Goal: Task Accomplishment & Management: Manage account settings

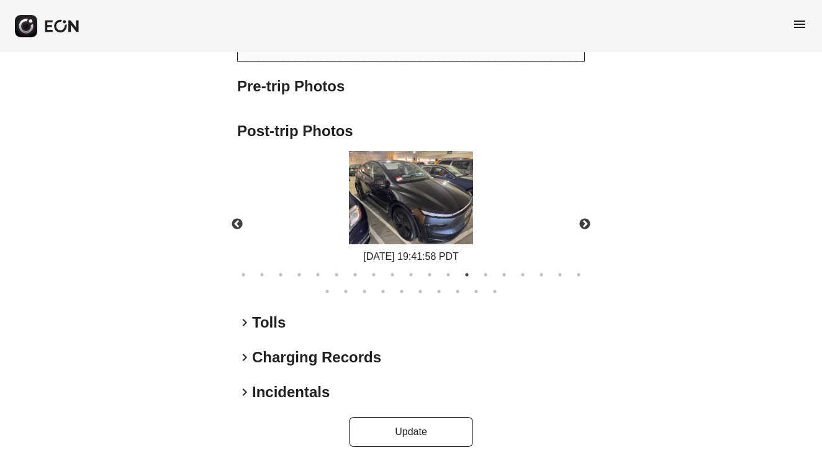
scroll to position [1037, 0]
click at [246, 350] on span "keyboard_arrow_right" at bounding box center [244, 357] width 15 height 15
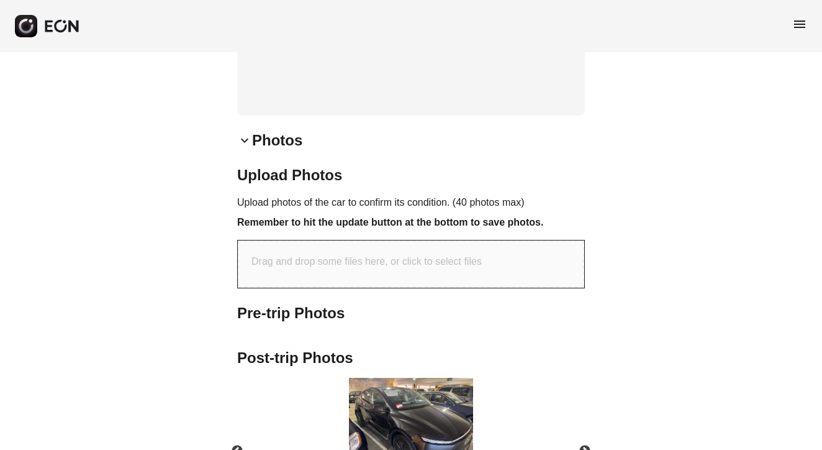
scroll to position [942, 0]
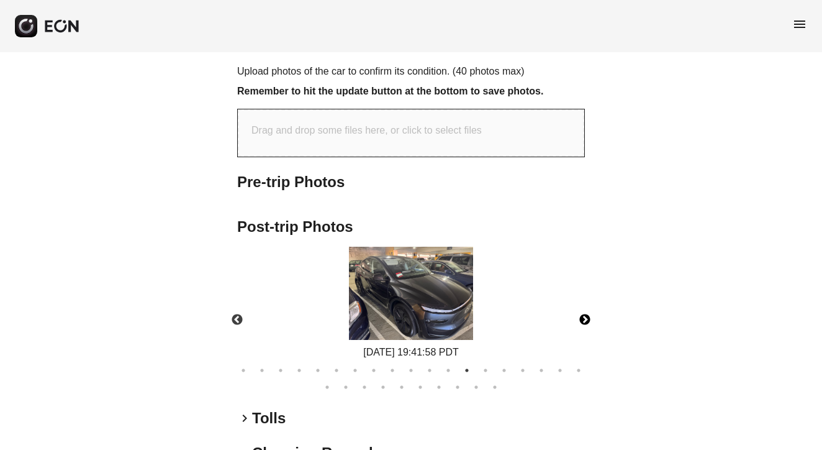
click at [584, 301] on button "Next" at bounding box center [584, 319] width 43 height 43
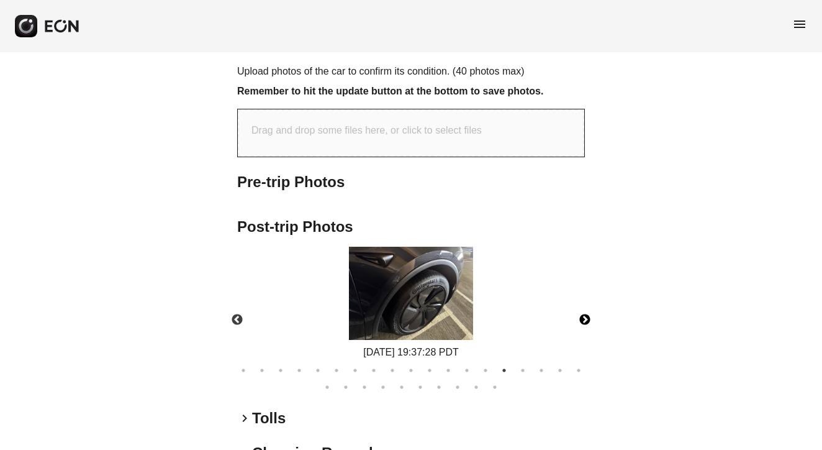
click at [584, 302] on button "Next" at bounding box center [584, 319] width 43 height 43
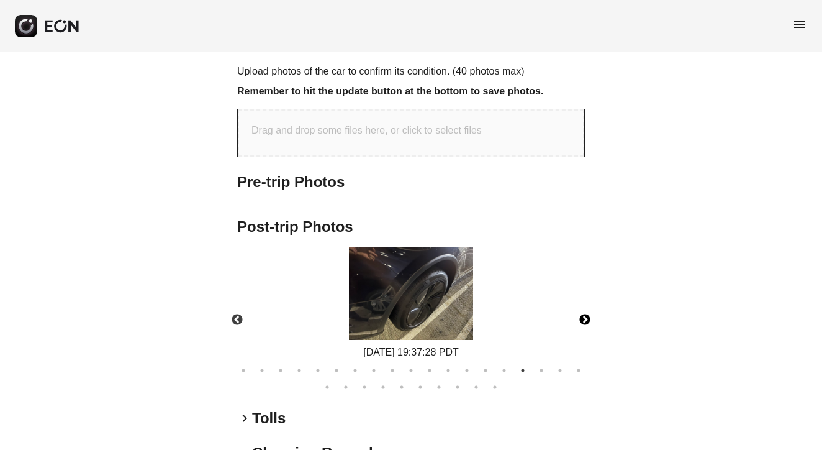
click at [584, 302] on button "Next" at bounding box center [584, 319] width 43 height 43
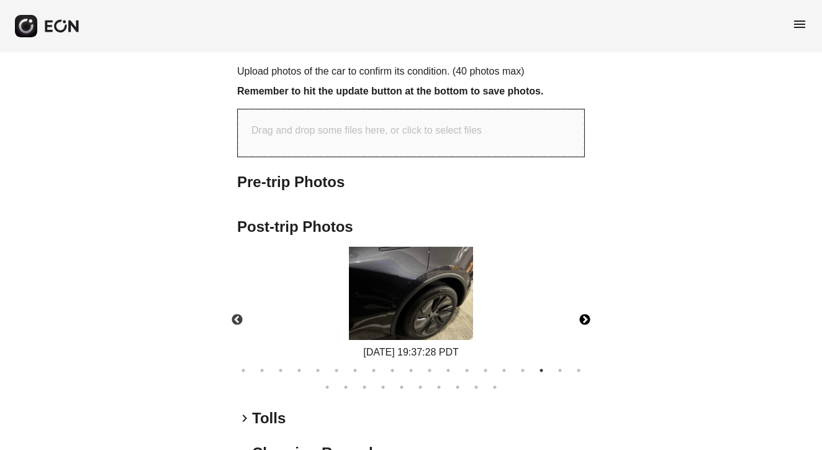
click at [584, 302] on button "Next" at bounding box center [584, 319] width 43 height 43
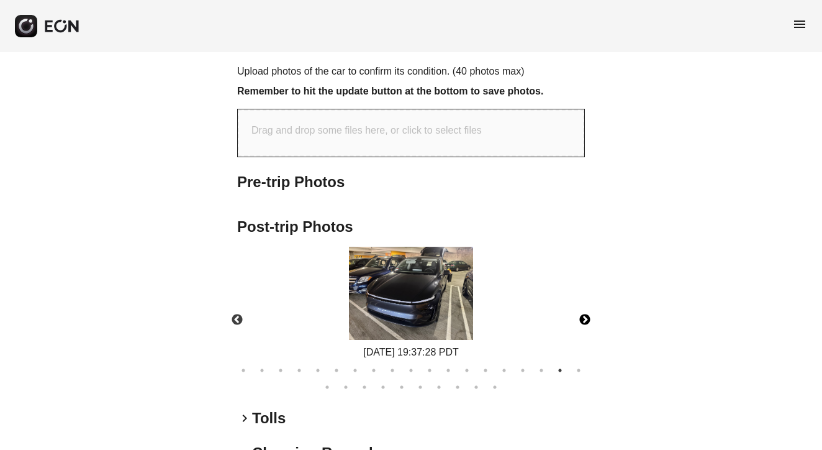
click at [584, 302] on button "Next" at bounding box center [584, 319] width 43 height 43
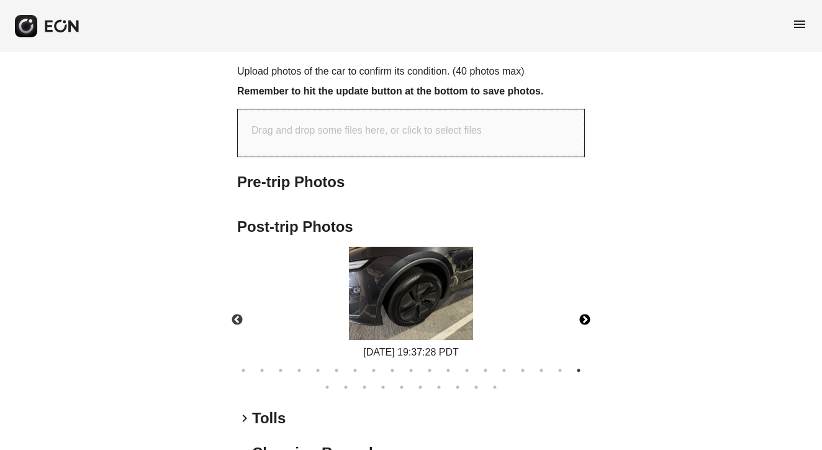
click at [584, 302] on button "Next" at bounding box center [584, 319] width 43 height 43
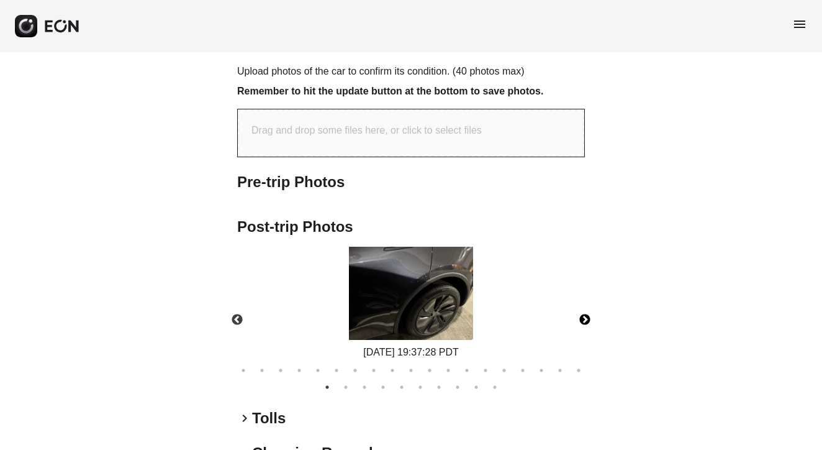
click at [584, 302] on button "Next" at bounding box center [584, 319] width 43 height 43
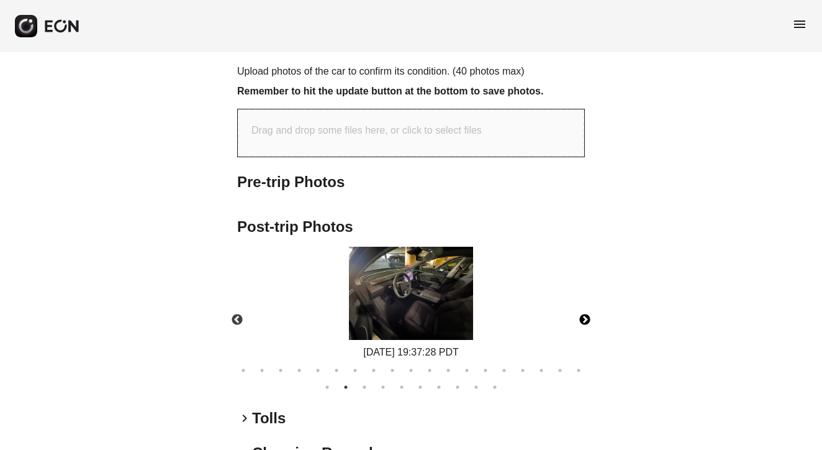
click at [584, 302] on button "Next" at bounding box center [584, 319] width 43 height 43
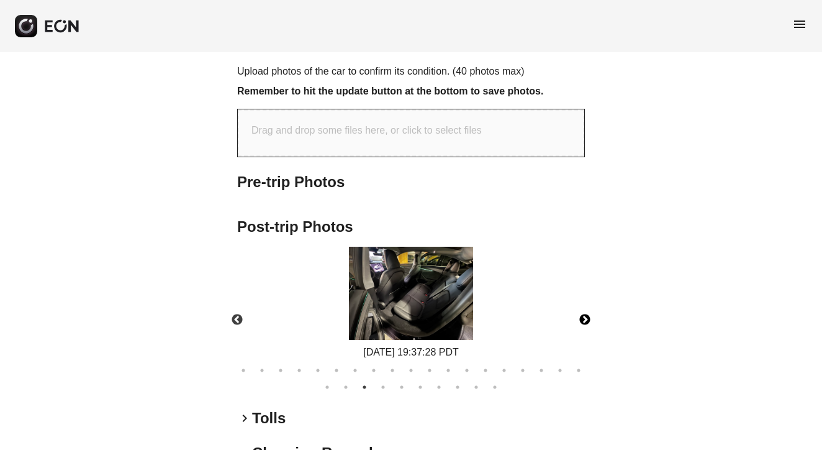
click at [584, 302] on button "Next" at bounding box center [584, 319] width 43 height 43
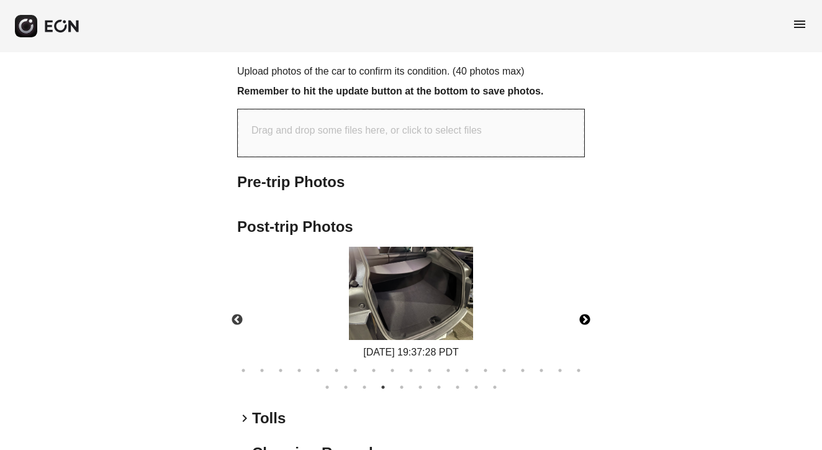
click at [584, 302] on button "Next" at bounding box center [584, 319] width 43 height 43
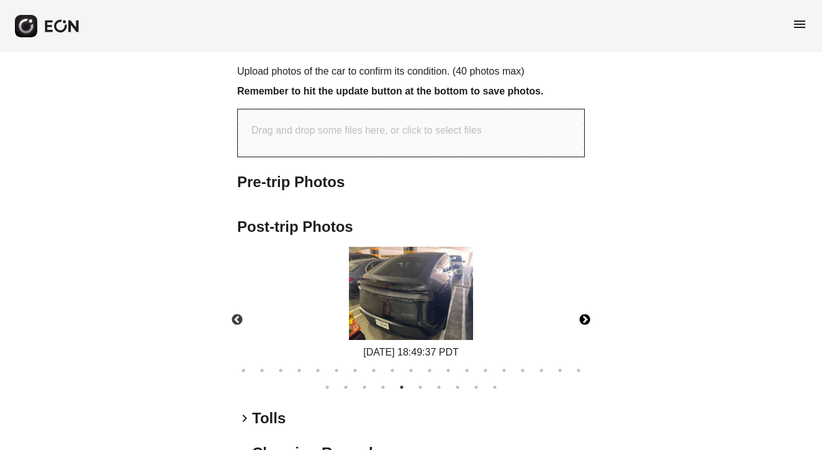
click at [584, 301] on button "Next" at bounding box center [584, 319] width 43 height 43
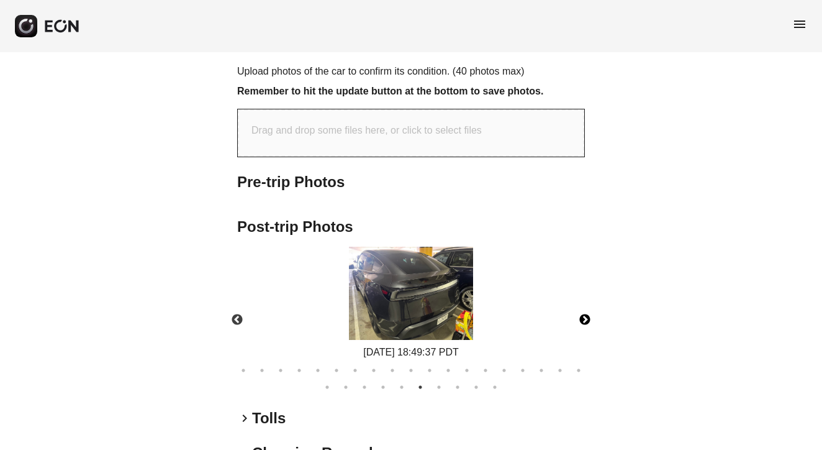
click at [584, 301] on button "Next" at bounding box center [584, 319] width 43 height 43
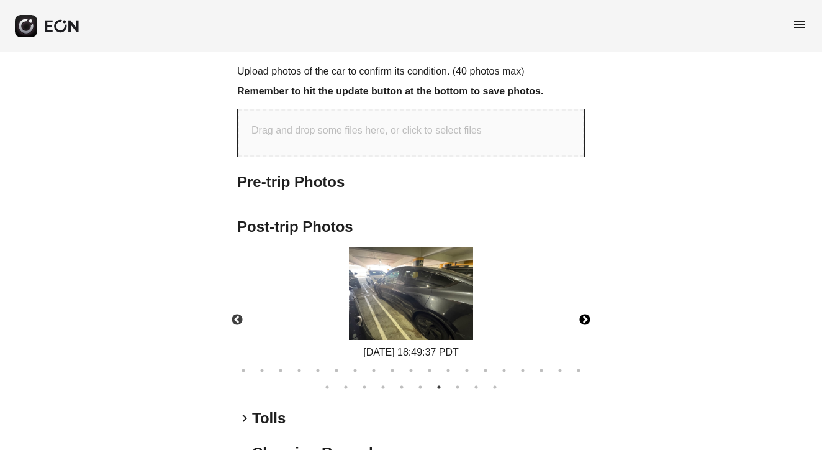
click at [584, 301] on button "Next" at bounding box center [584, 319] width 43 height 43
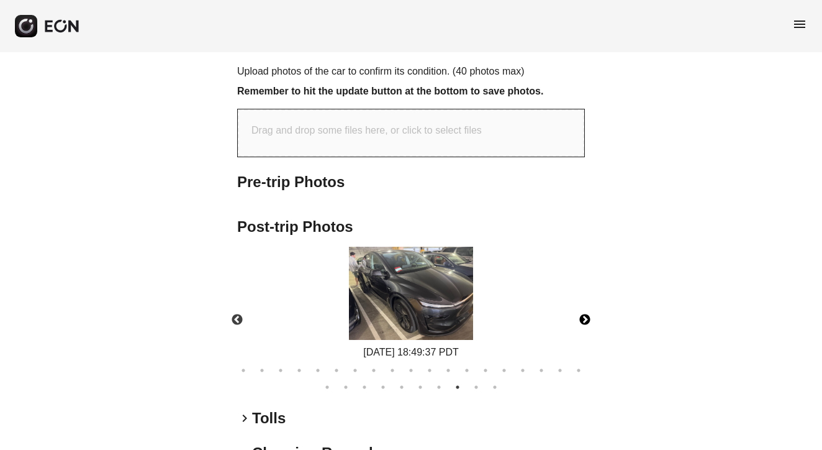
click at [584, 301] on button "Next" at bounding box center [584, 319] width 43 height 43
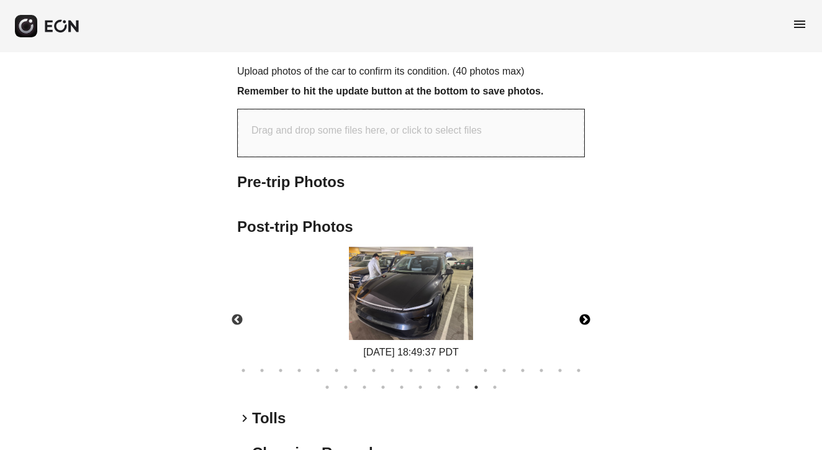
click at [584, 301] on button "Next" at bounding box center [584, 319] width 43 height 43
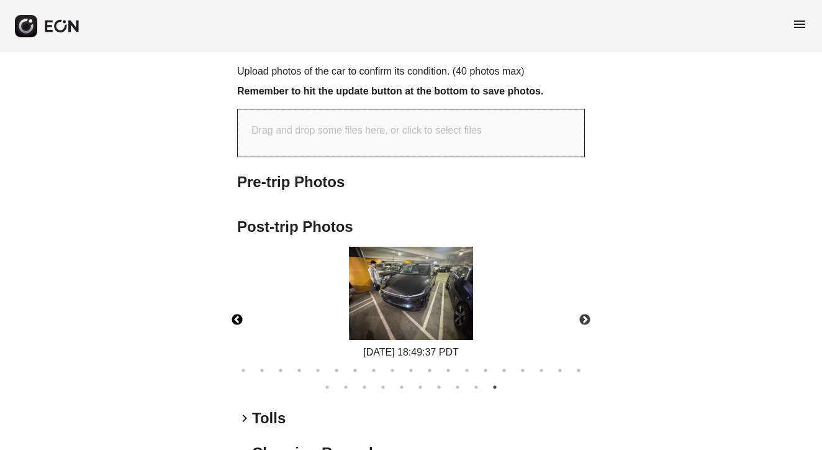
click at [240, 307] on button "Previous" at bounding box center [236, 319] width 43 height 43
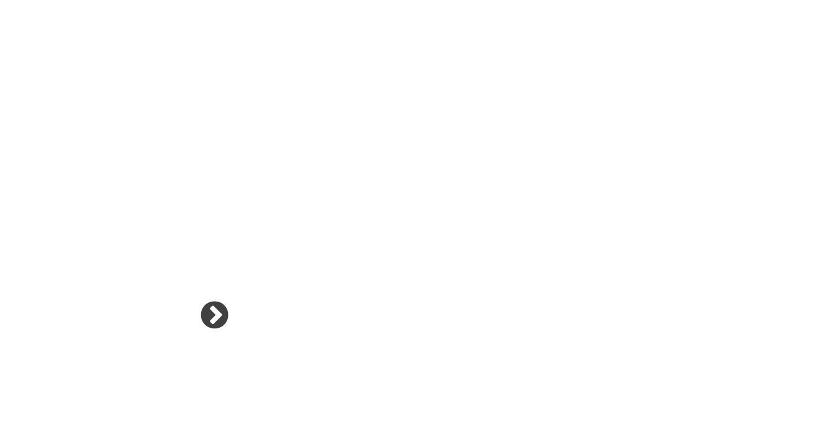
scroll to position [1024, 0]
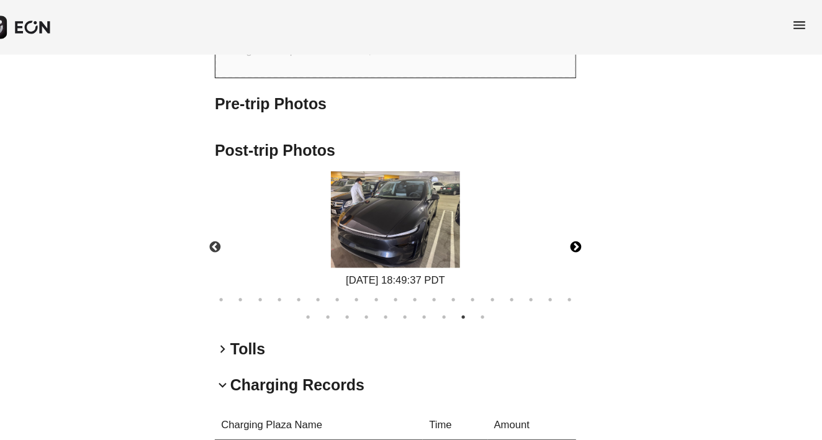
click at [563, 216] on button "Next" at bounding box center [584, 237] width 43 height 43
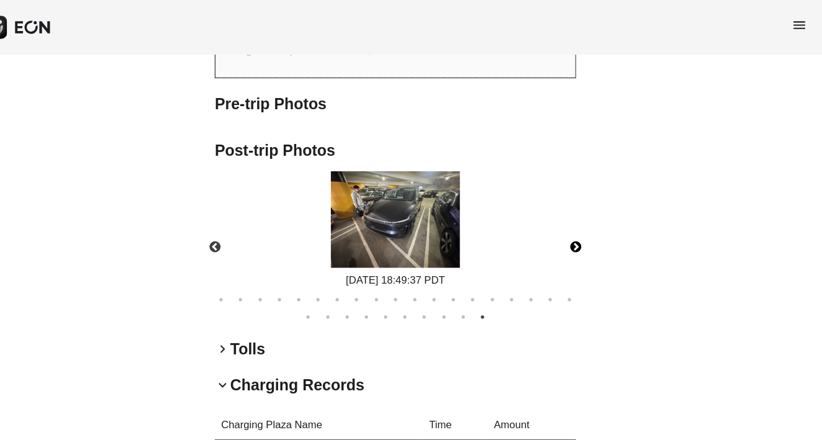
click at [563, 216] on button "Next" at bounding box center [584, 237] width 43 height 43
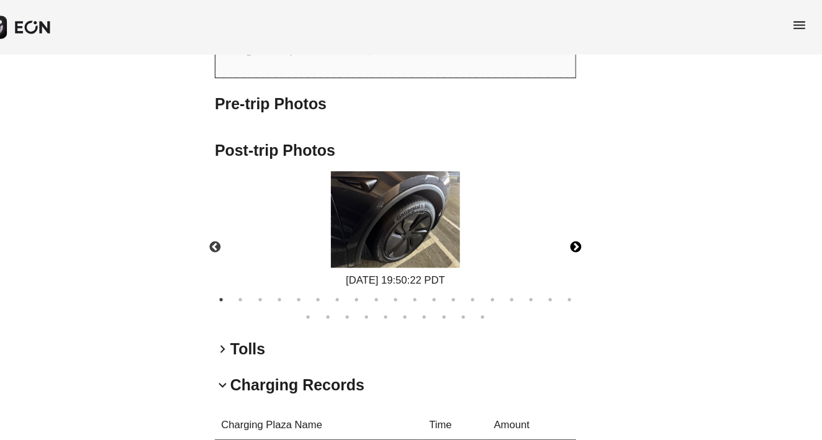
click at [563, 216] on button "Next" at bounding box center [584, 237] width 43 height 43
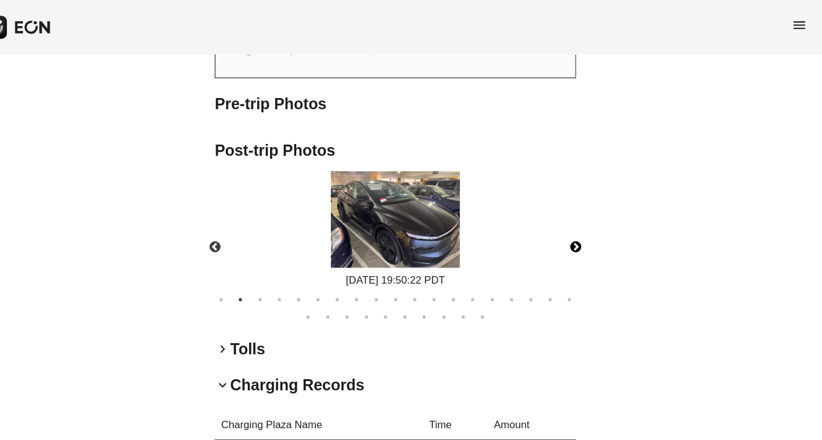
click at [563, 216] on button "Next" at bounding box center [584, 237] width 43 height 43
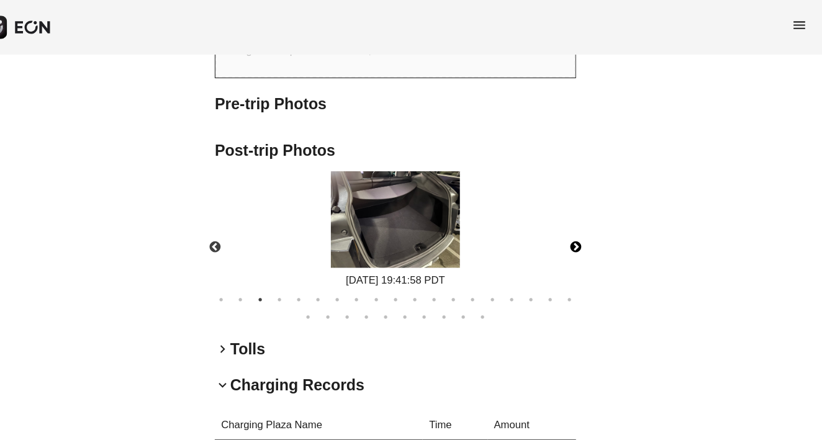
click at [563, 216] on button "Next" at bounding box center [584, 237] width 43 height 43
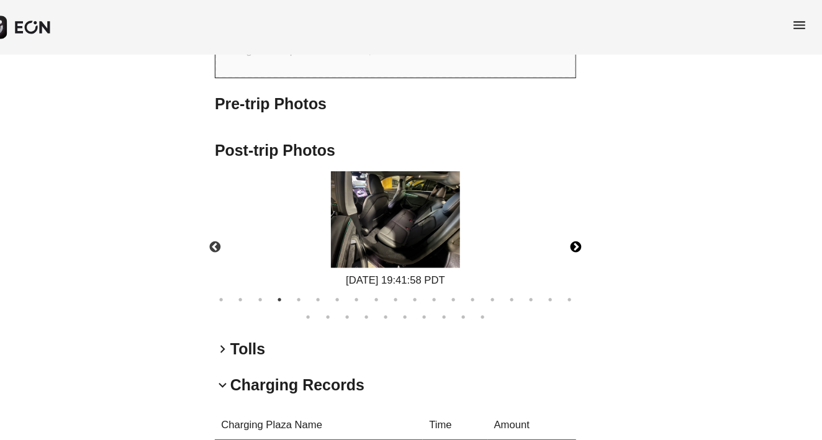
click at [563, 217] on button "Next" at bounding box center [584, 237] width 43 height 43
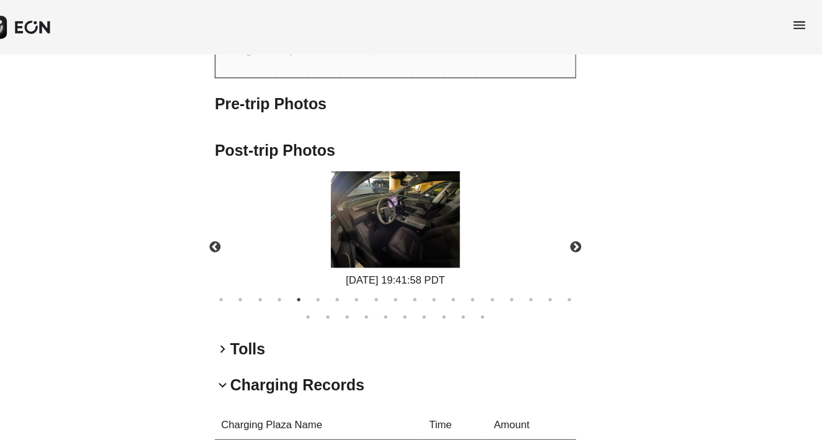
click at [381, 179] on img at bounding box center [411, 211] width 124 height 93
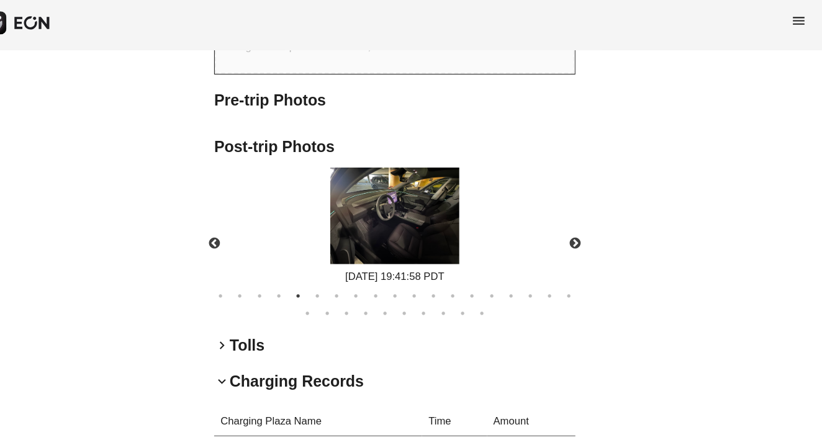
scroll to position [1024, 0]
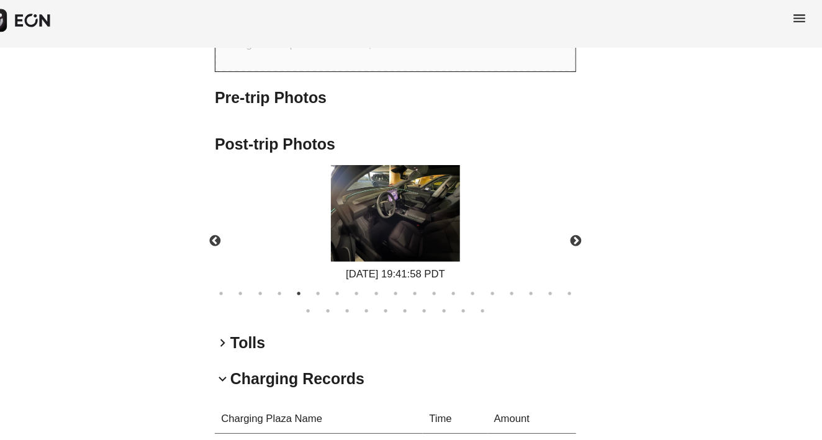
click at [381, 179] on img at bounding box center [411, 211] width 124 height 93
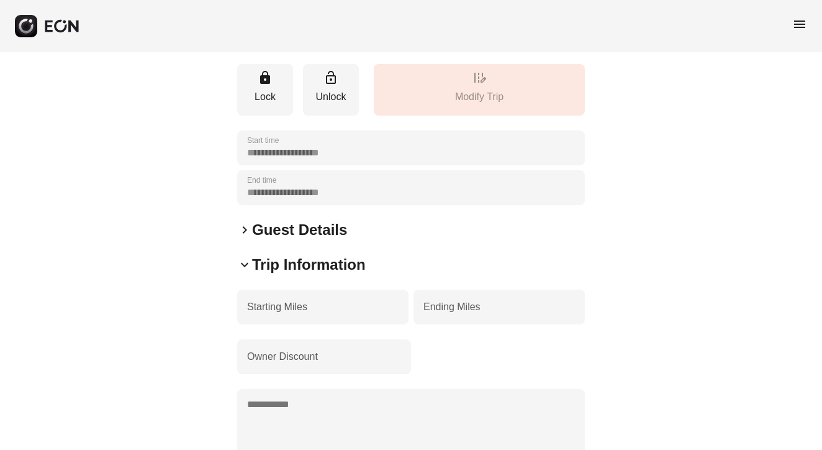
scroll to position [443, 0]
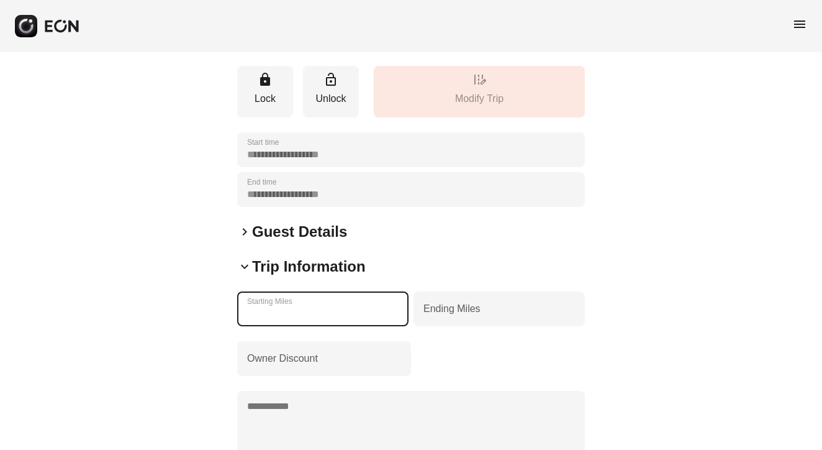
click at [268, 301] on Miles "***" at bounding box center [322, 308] width 171 height 35
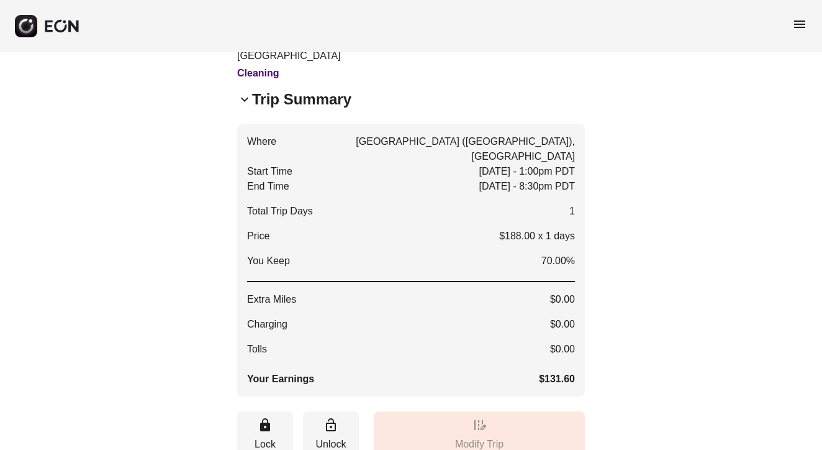
scroll to position [93, 0]
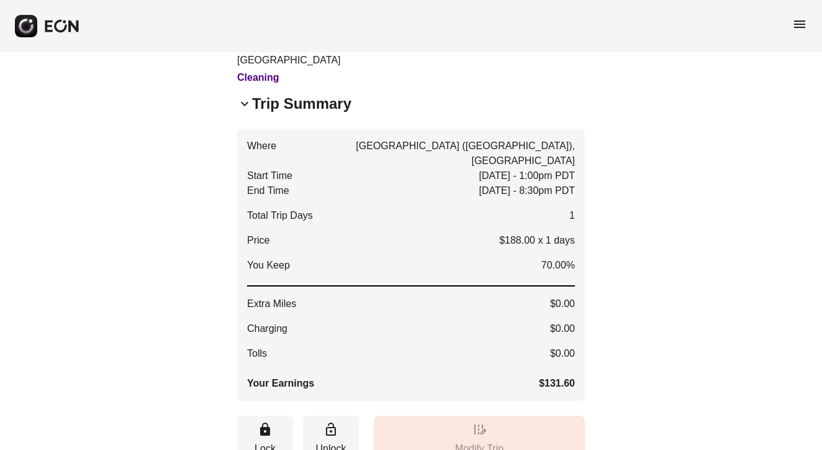
type Miles "***"
click at [801, 24] on span "menu" at bounding box center [799, 24] width 15 height 15
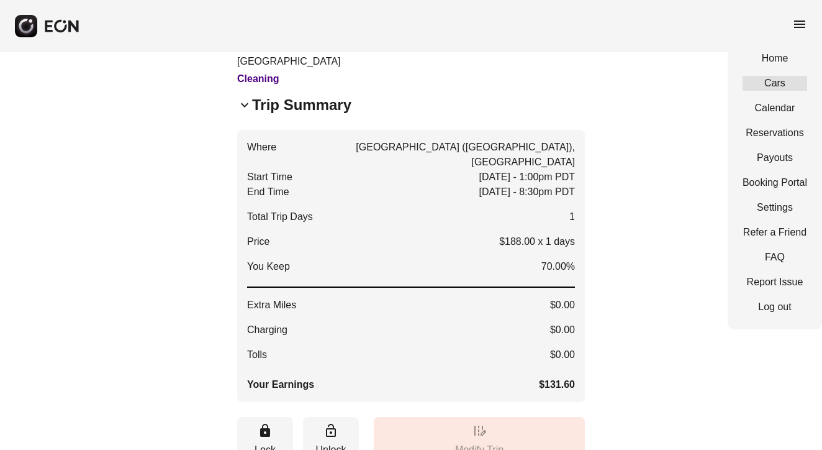
click at [776, 85] on link "Cars" at bounding box center [775, 83] width 65 height 15
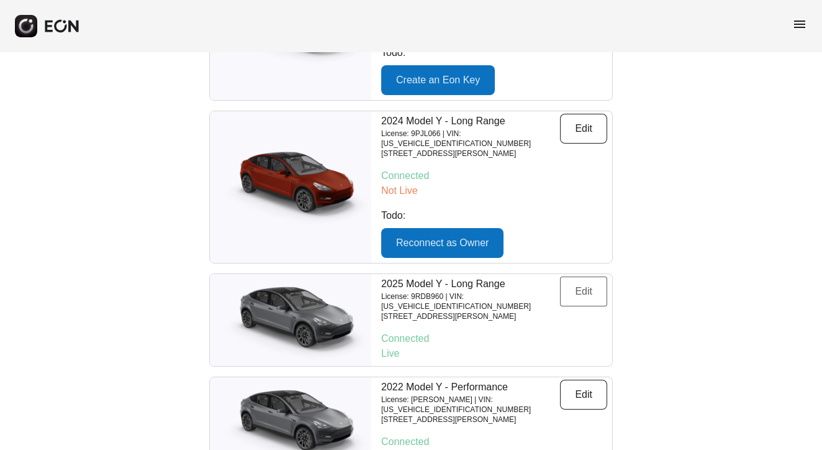
scroll to position [942, 0]
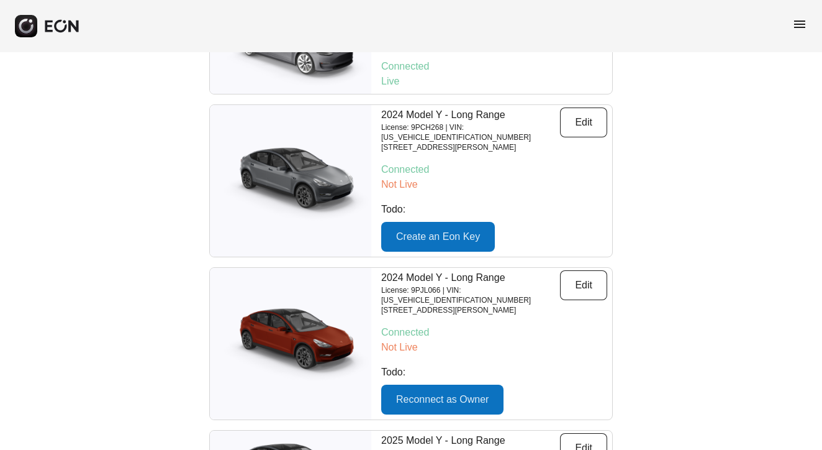
click at [793, 23] on span "menu" at bounding box center [799, 24] width 15 height 15
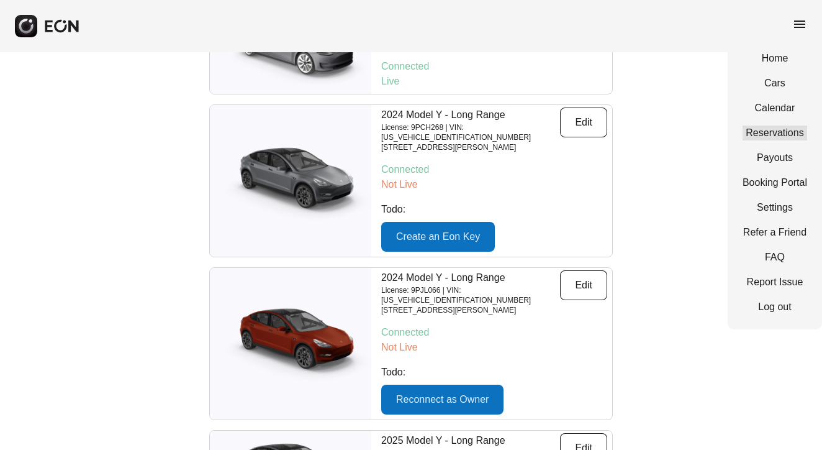
click at [774, 139] on link "Reservations" at bounding box center [775, 132] width 65 height 15
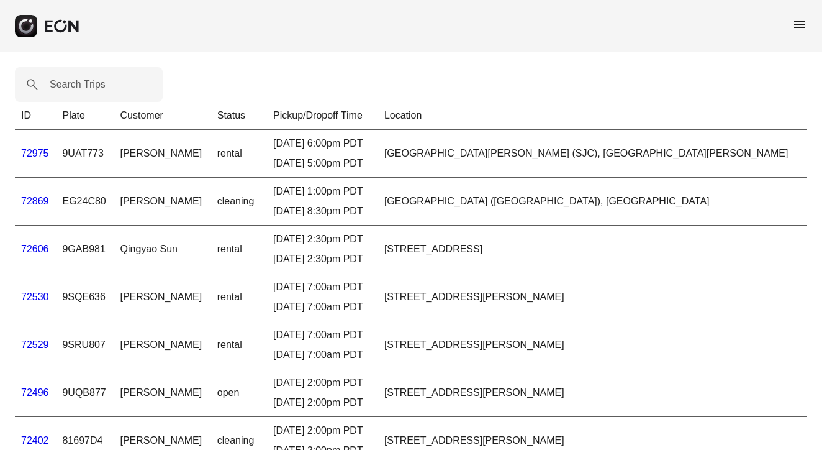
click at [34, 247] on link "72606" at bounding box center [35, 248] width 28 height 11
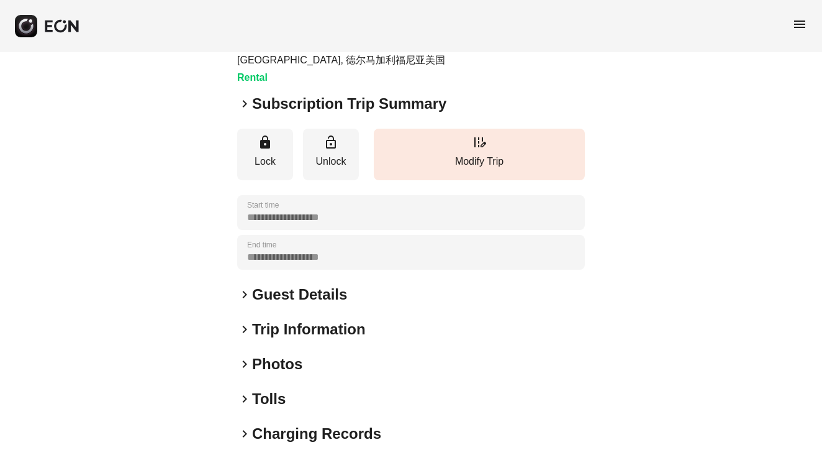
scroll to position [199, 0]
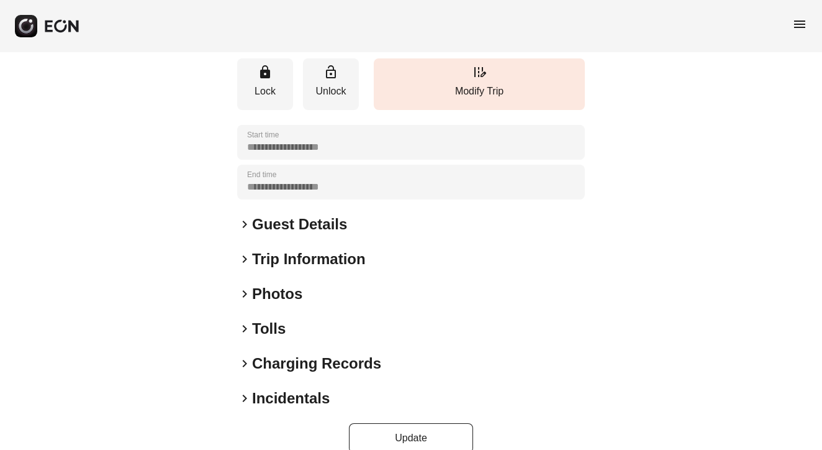
click at [244, 256] on span "keyboard_arrow_right" at bounding box center [244, 258] width 15 height 15
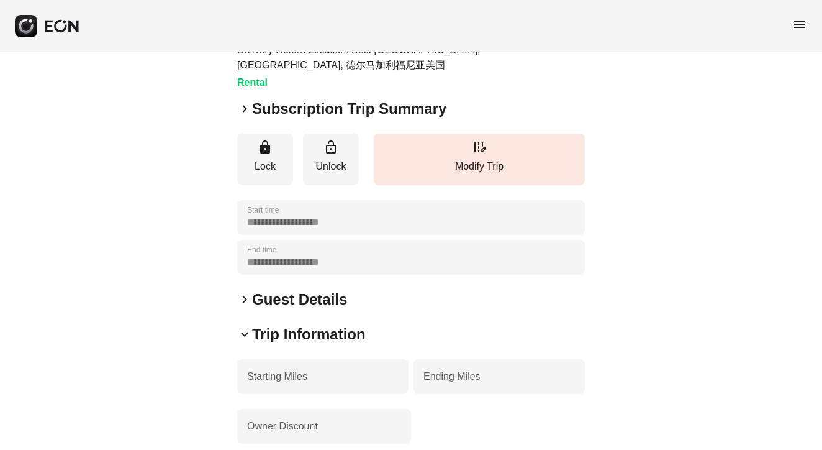
scroll to position [37, 0]
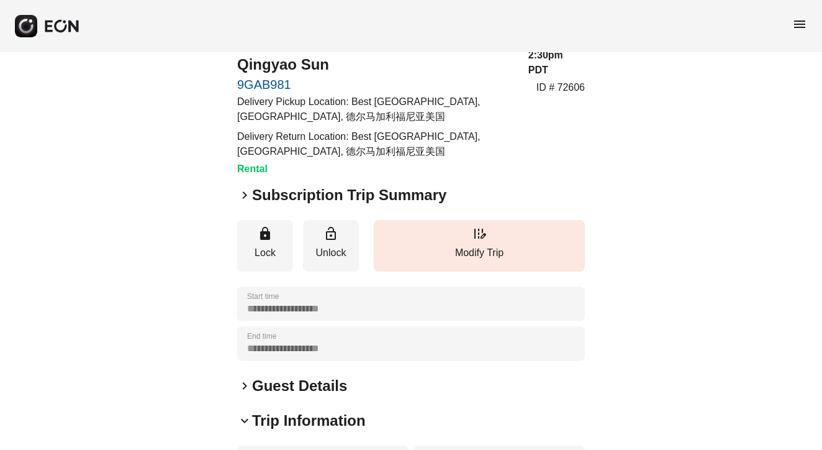
click at [245, 194] on span "keyboard_arrow_right" at bounding box center [244, 195] width 15 height 15
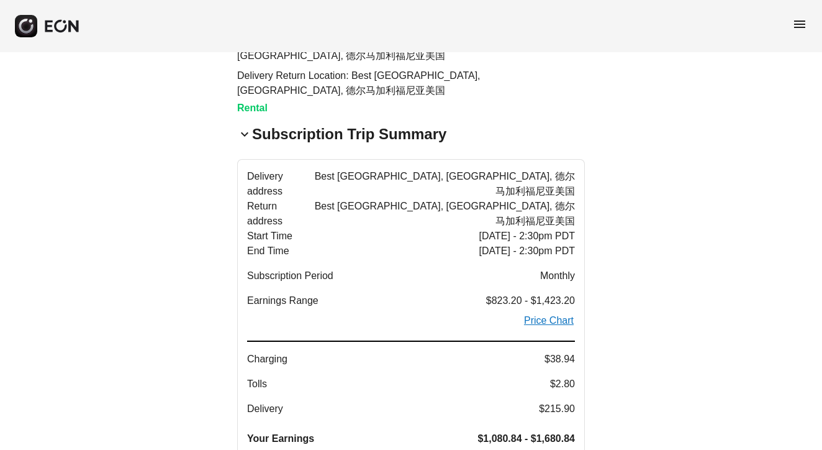
scroll to position [158, 0]
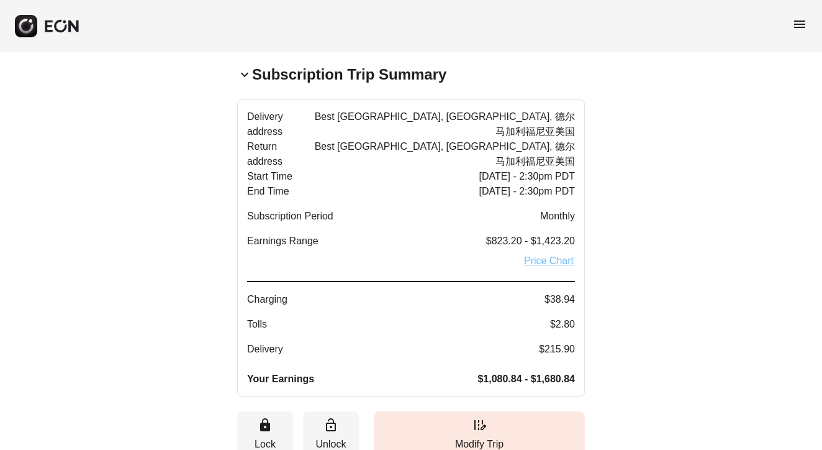
click at [548, 257] on link "Price Chart" at bounding box center [549, 260] width 52 height 15
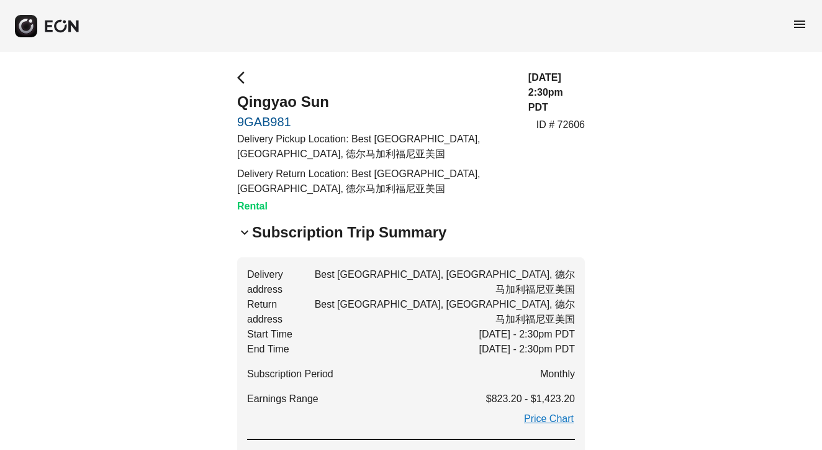
scroll to position [0, 0]
click at [242, 75] on span "arrow_back_ios" at bounding box center [244, 77] width 15 height 15
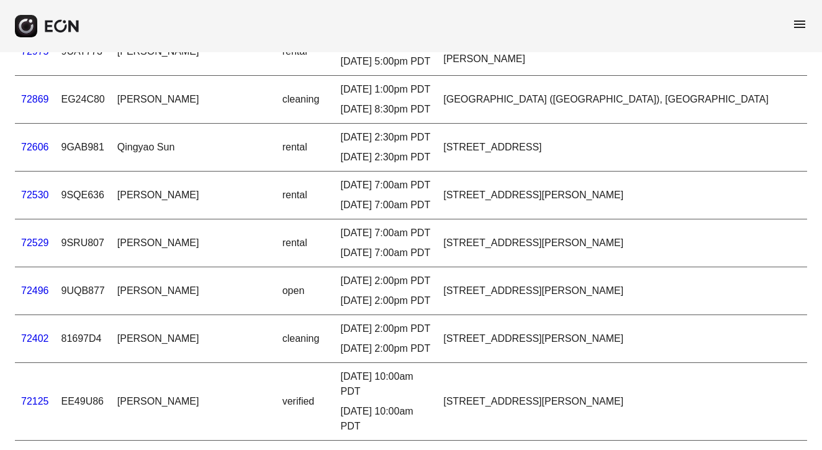
scroll to position [115, 0]
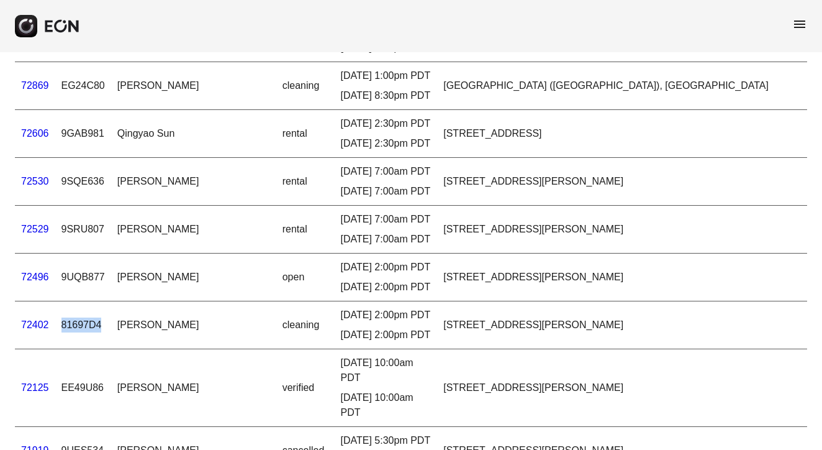
drag, startPoint x: 71, startPoint y: 325, endPoint x: 114, endPoint y: 326, distance: 42.2
click at [111, 326] on td "81697D4" at bounding box center [83, 325] width 56 height 48
copy td "81697D4"
click at [39, 323] on link "72402" at bounding box center [35, 324] width 28 height 11
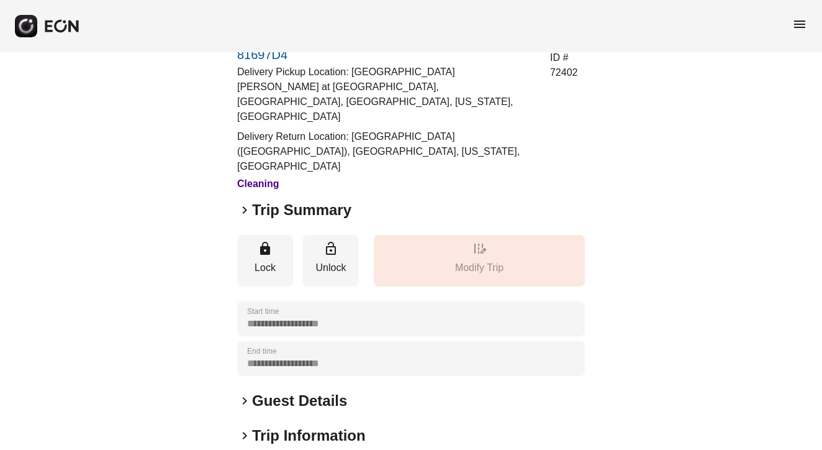
scroll to position [56, 0]
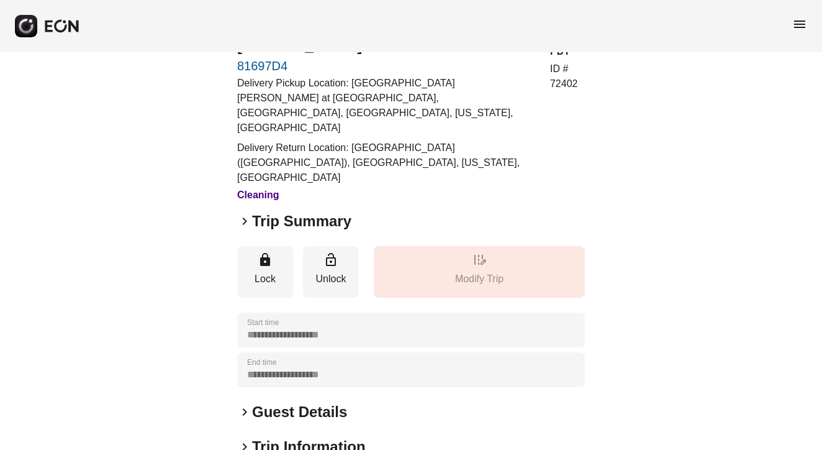
click at [247, 214] on span "keyboard_arrow_right" at bounding box center [244, 221] width 15 height 15
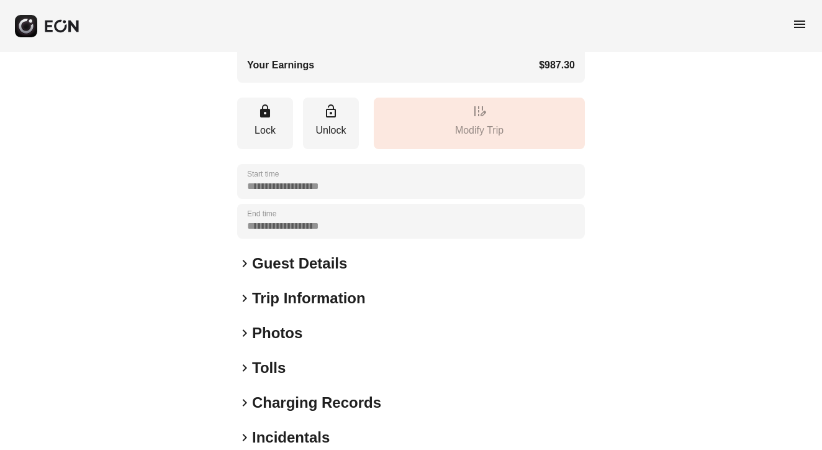
scroll to position [560, 0]
click at [246, 395] on span "keyboard_arrow_right" at bounding box center [244, 402] width 15 height 15
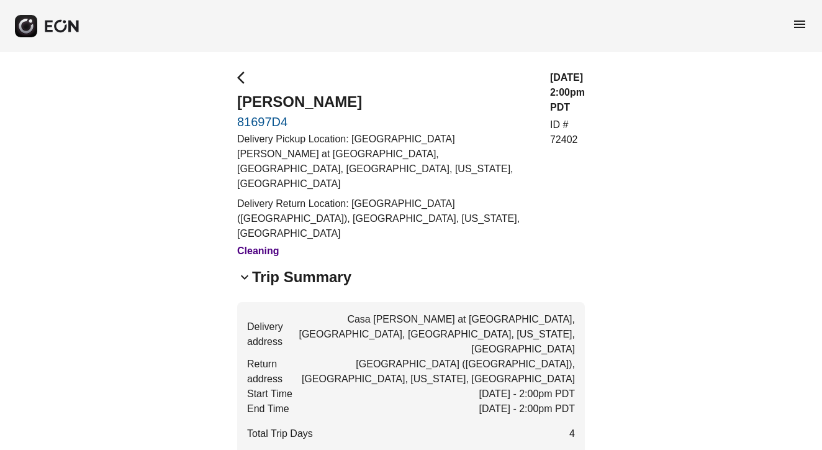
scroll to position [0, 0]
click at [801, 30] on span "menu" at bounding box center [799, 24] width 15 height 15
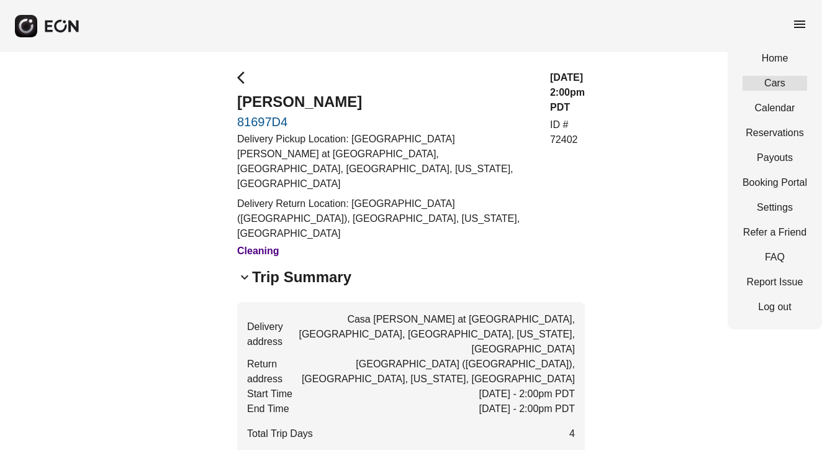
click at [787, 86] on link "Cars" at bounding box center [775, 83] width 65 height 15
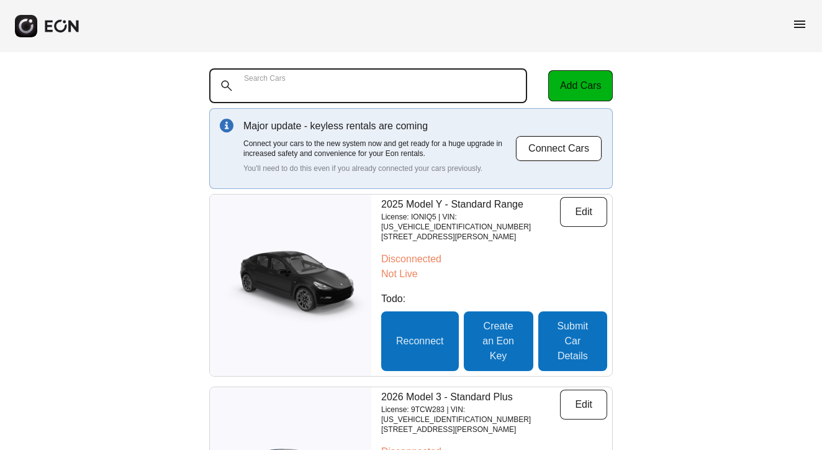
click at [322, 79] on Cars "Search Cars" at bounding box center [368, 85] width 318 height 35
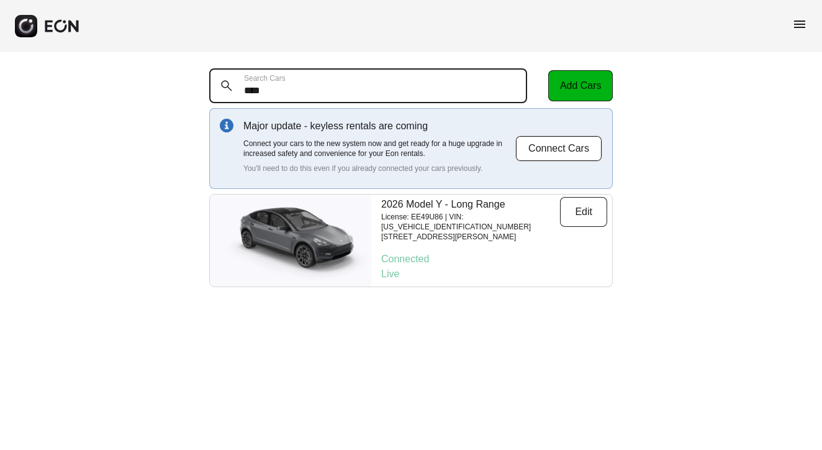
type Cars "****"
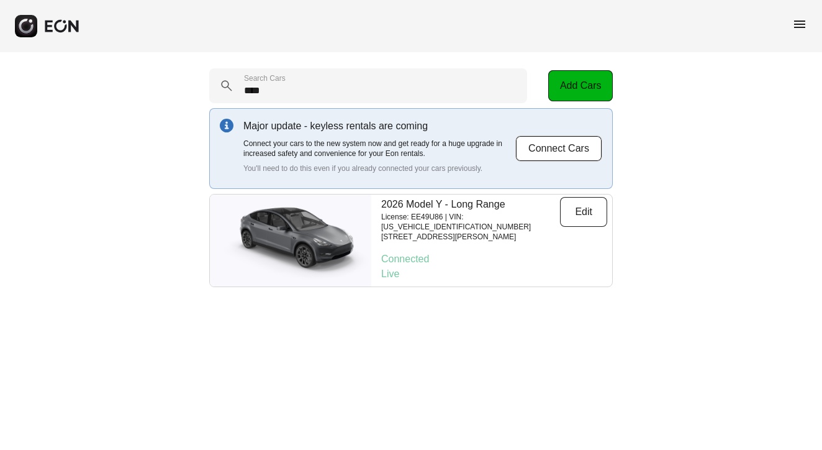
click at [797, 19] on span "menu" at bounding box center [799, 24] width 15 height 15
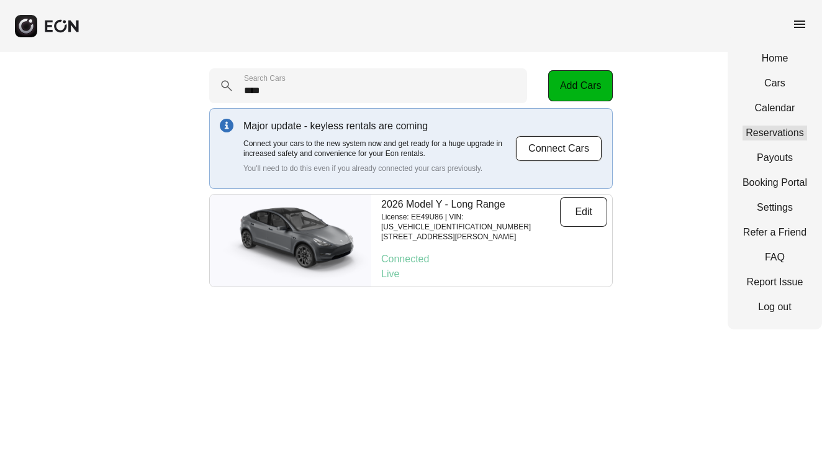
click at [775, 135] on link "Reservations" at bounding box center [775, 132] width 65 height 15
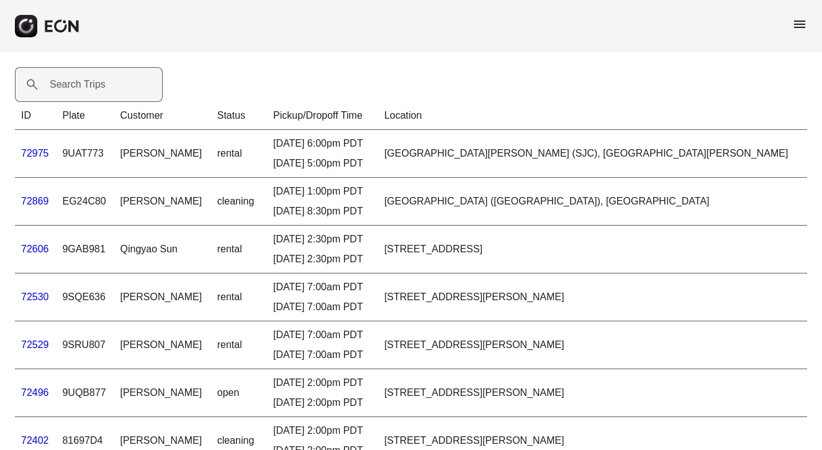
click at [104, 78] on label "Search Trips" at bounding box center [78, 84] width 56 height 15
click at [104, 78] on Trips "Search Trips" at bounding box center [89, 84] width 148 height 35
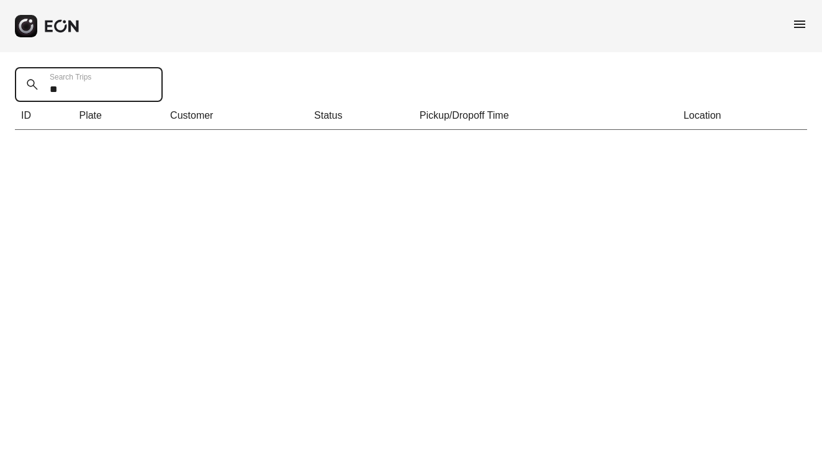
type Trips "*"
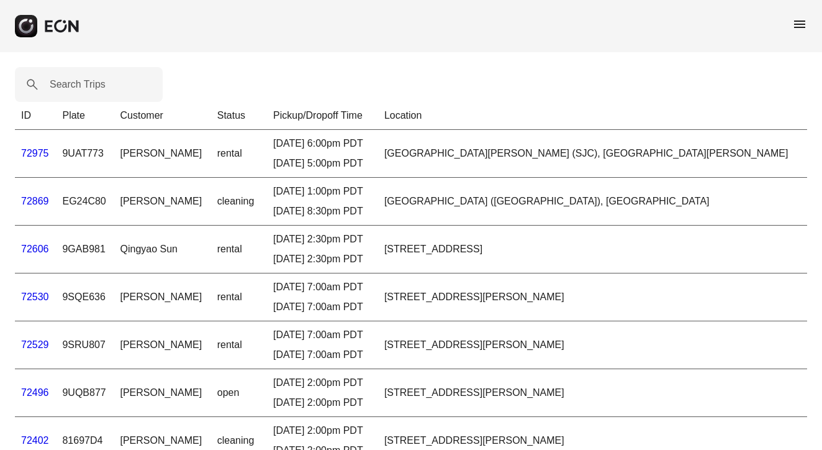
click at [802, 20] on span "menu" at bounding box center [799, 24] width 15 height 15
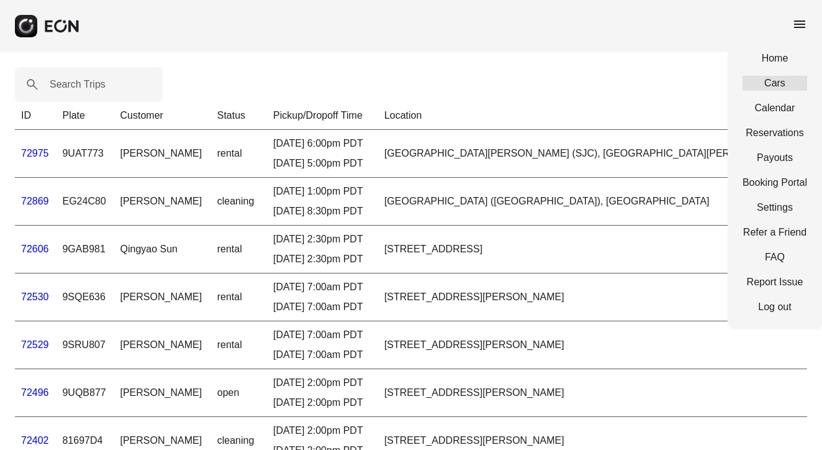
click at [774, 81] on link "Cars" at bounding box center [775, 83] width 65 height 15
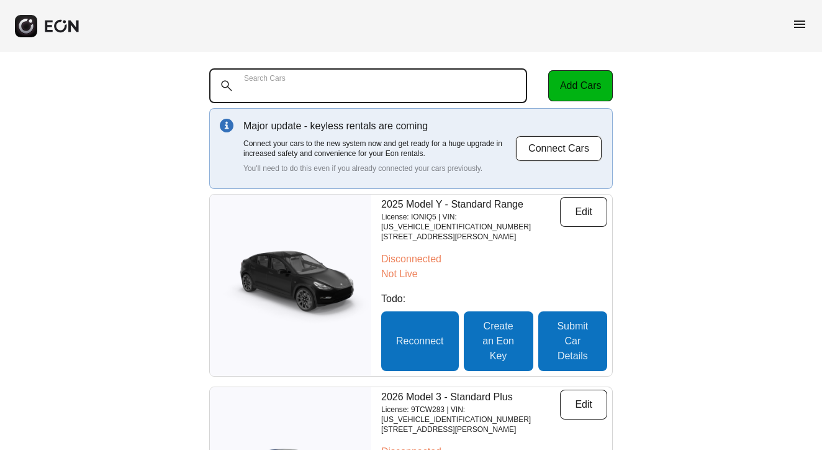
click at [307, 89] on Cars "Search Cars" at bounding box center [368, 85] width 318 height 35
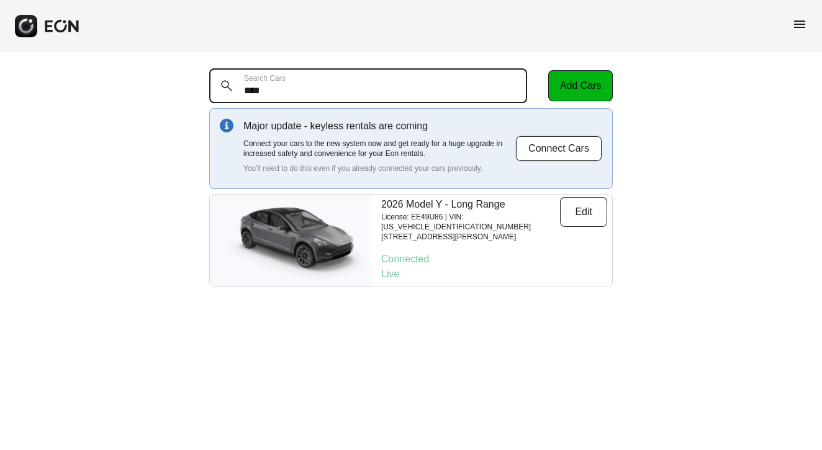
type Cars "****"
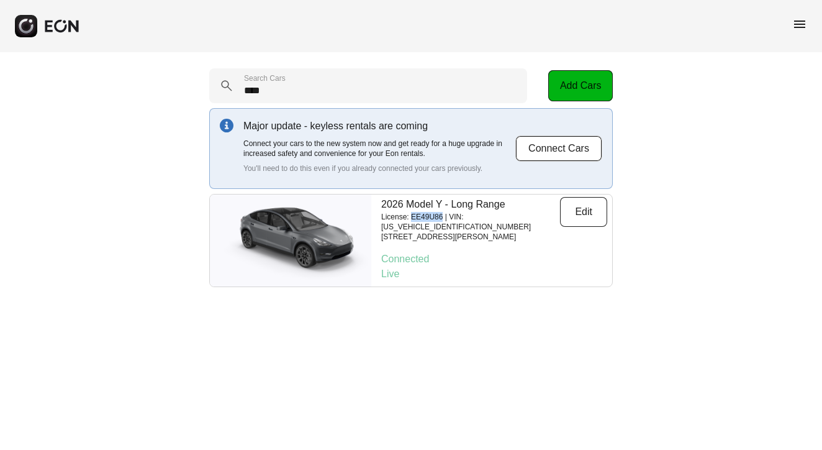
drag, startPoint x: 413, startPoint y: 218, endPoint x: 446, endPoint y: 218, distance: 32.3
click at [446, 218] on p "License: EE49U86 | VIN: [US_VEHICLE_IDENTIFICATION_NUMBER]" at bounding box center [470, 222] width 179 height 20
copy p "EE49U86"
click at [803, 24] on span "menu" at bounding box center [799, 24] width 15 height 15
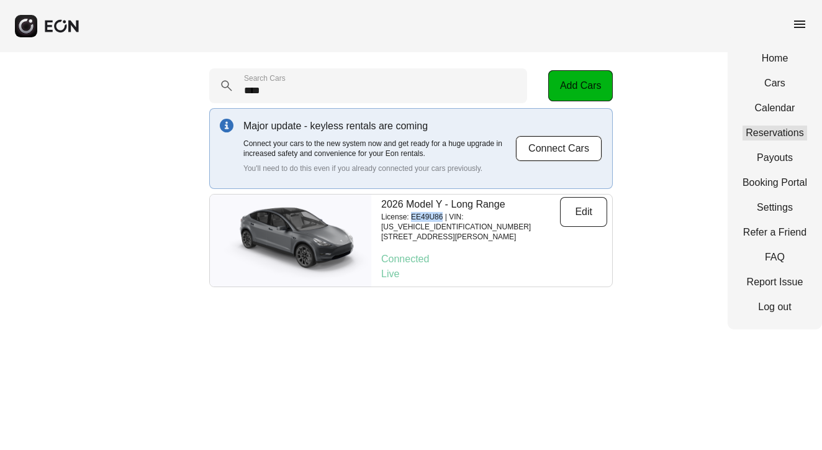
click at [767, 133] on link "Reservations" at bounding box center [775, 132] width 65 height 15
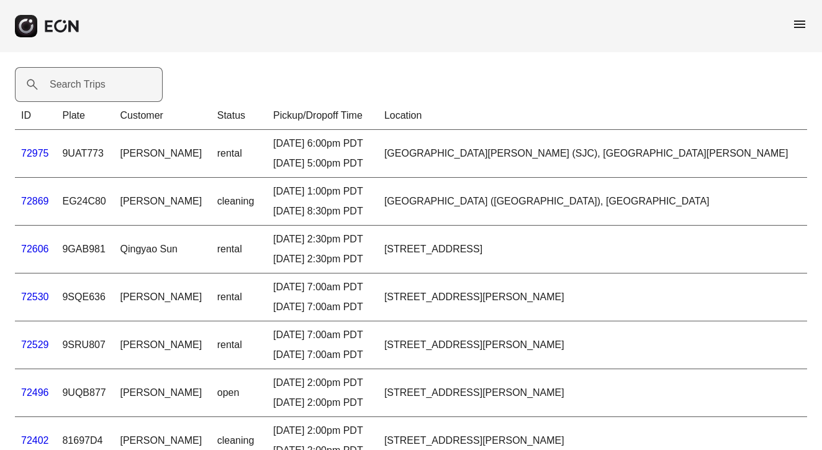
click at [85, 79] on label "Search Trips" at bounding box center [78, 84] width 56 height 15
click at [85, 79] on Trips "Search Trips" at bounding box center [89, 84] width 148 height 35
paste Trips "*******"
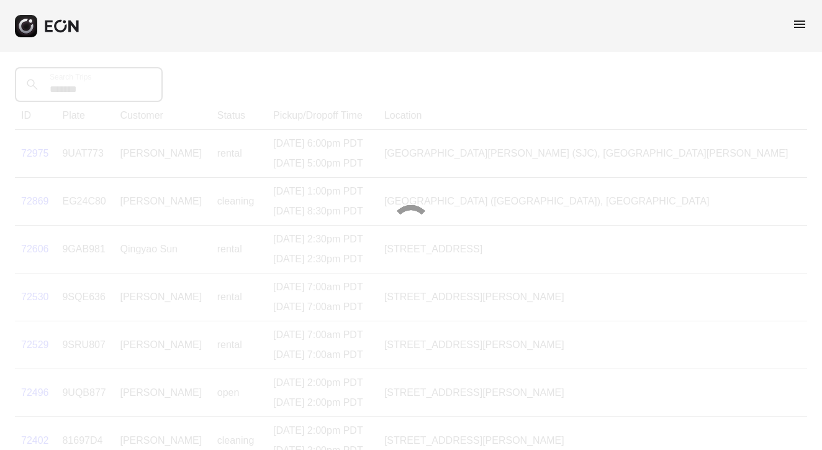
type Trips "*******"
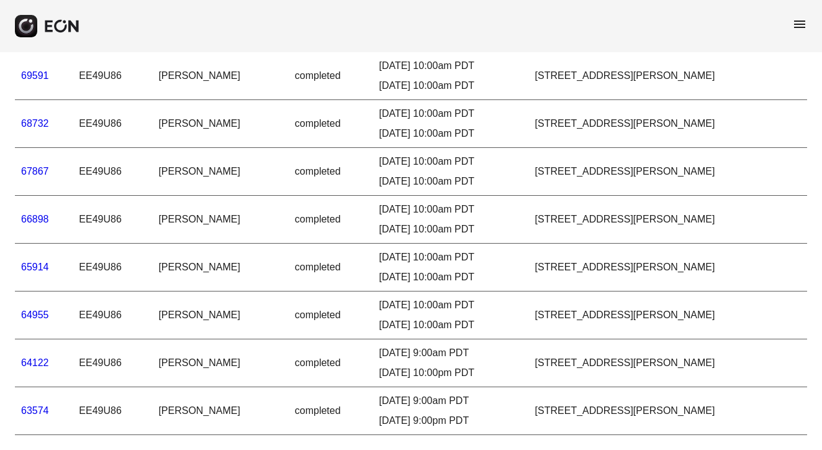
scroll to position [230, 0]
drag, startPoint x: 81, startPoint y: 400, endPoint x: 125, endPoint y: 400, distance: 44.7
click at [125, 400] on td "EE49U86" at bounding box center [112, 411] width 79 height 48
copy td "EE49U86"
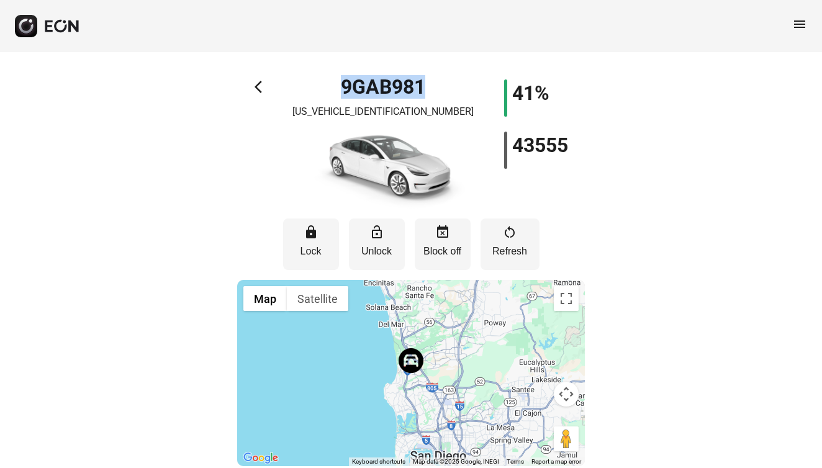
drag, startPoint x: 335, startPoint y: 86, endPoint x: 428, endPoint y: 88, distance: 93.8
click at [428, 88] on div "9GAB981 [US_VEHICLE_IDENTIFICATION_NUMBER]" at bounding box center [383, 145] width 174 height 132
copy h1 "9GAB981"
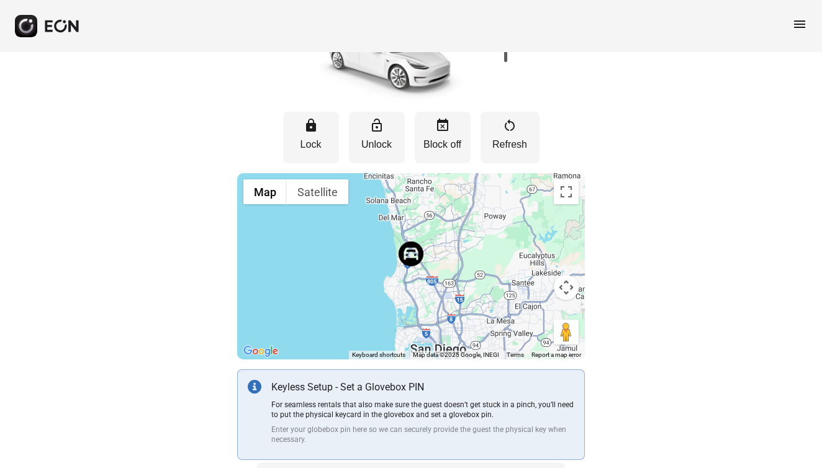
scroll to position [100, 0]
